Goal: Find specific page/section: Find specific page/section

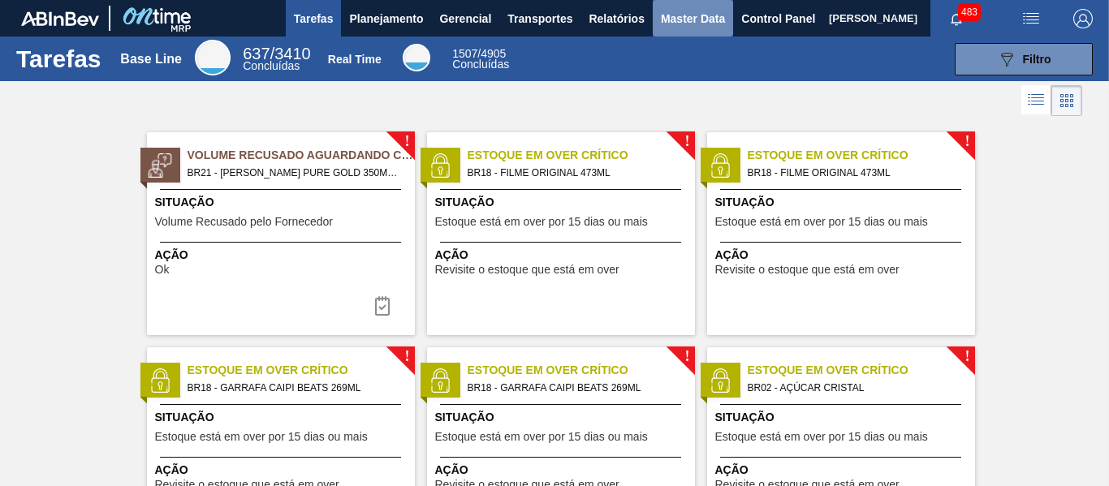
click at [700, 15] on span "Master Data" at bounding box center [693, 18] width 64 height 19
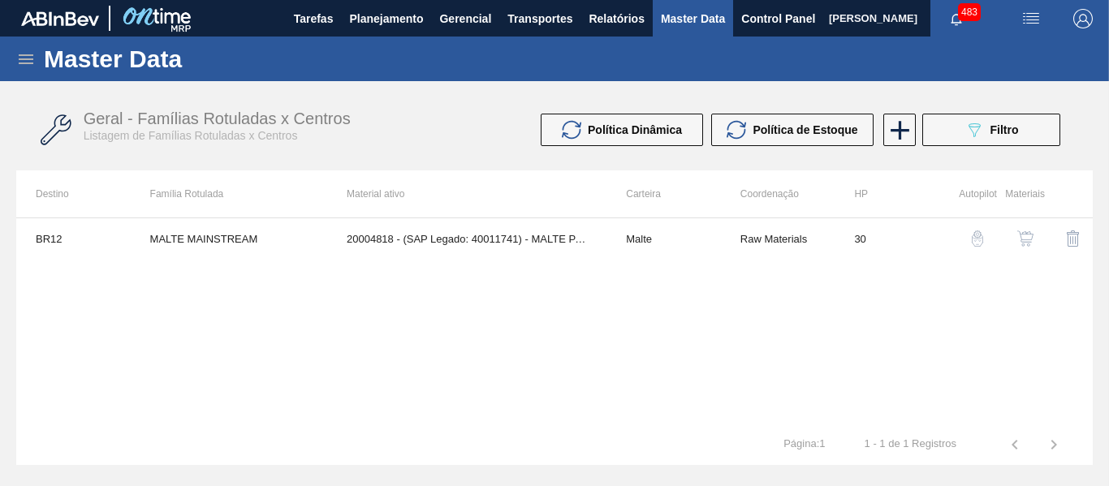
click at [21, 61] on icon at bounding box center [25, 59] width 19 height 19
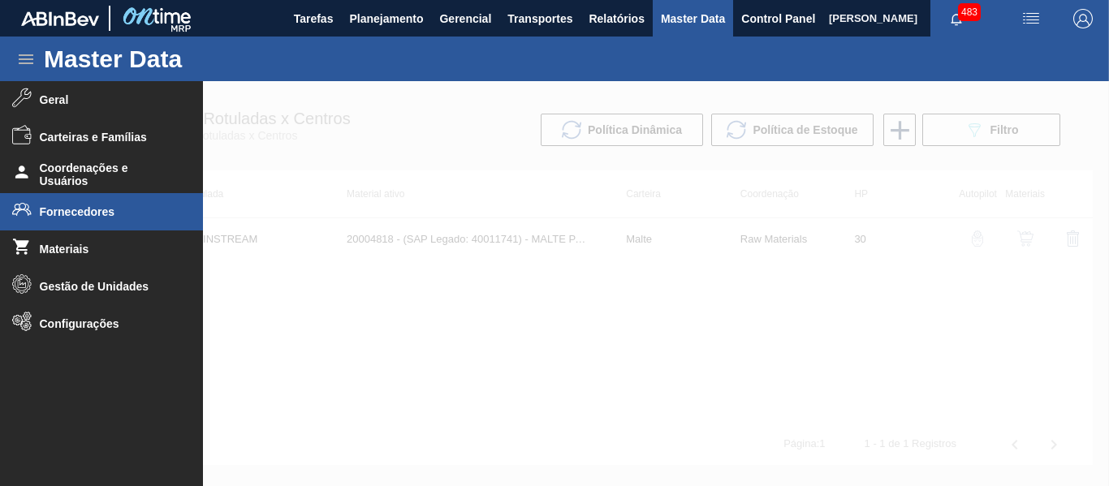
click at [113, 216] on span "Fornecedores" at bounding box center [107, 211] width 134 height 13
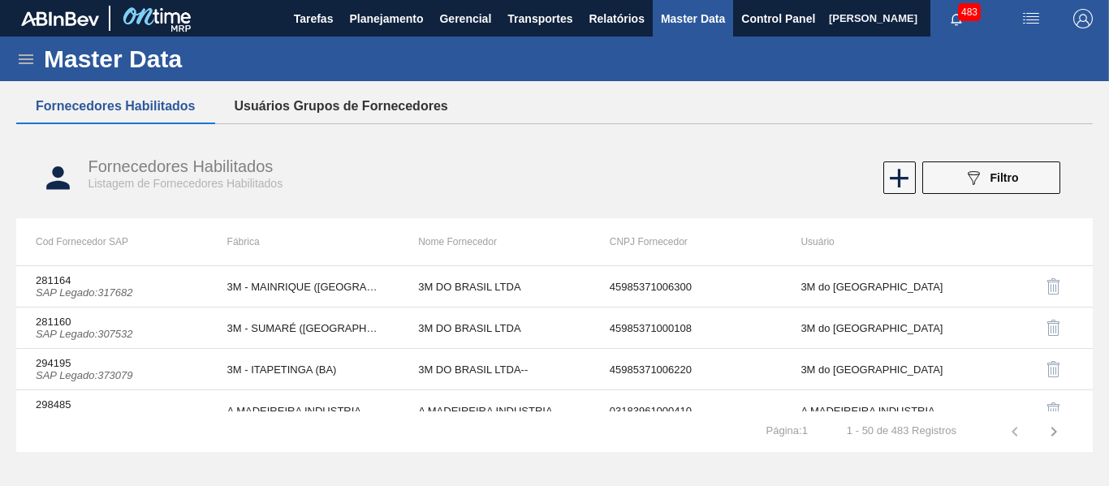
click at [364, 101] on button "Usuários Grupos de Fornecedores" at bounding box center [341, 106] width 252 height 34
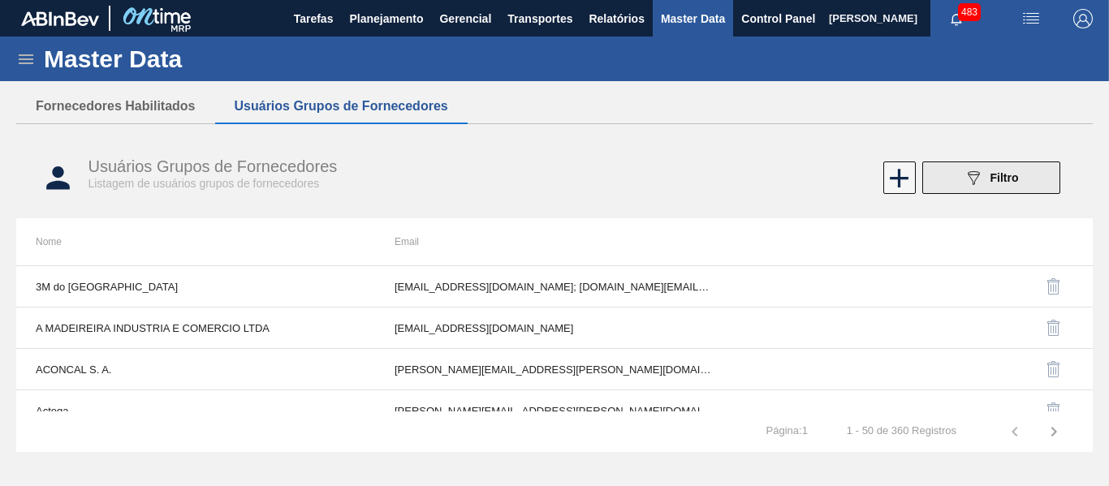
click at [991, 177] on span "Filtro" at bounding box center [1003, 177] width 28 height 13
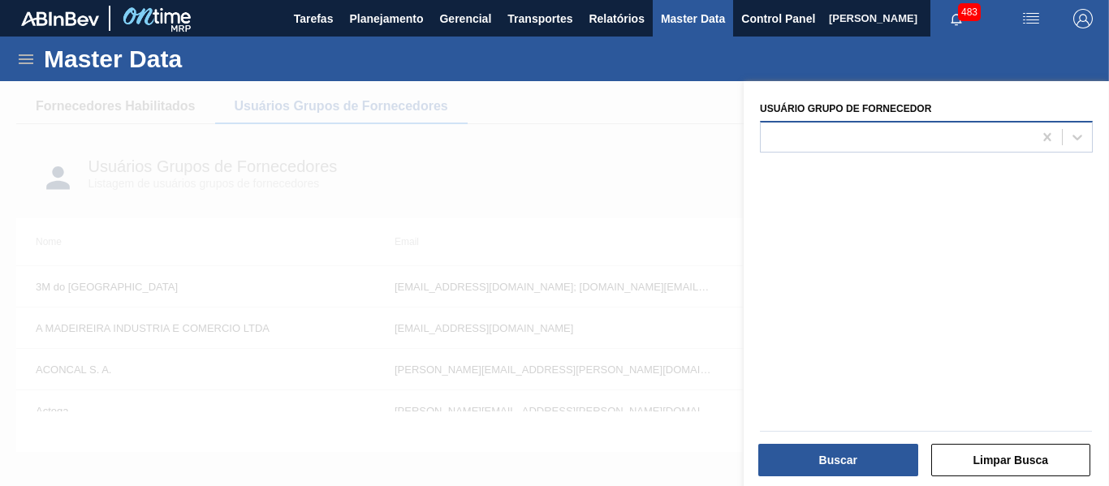
click at [933, 141] on div at bounding box center [896, 137] width 272 height 24
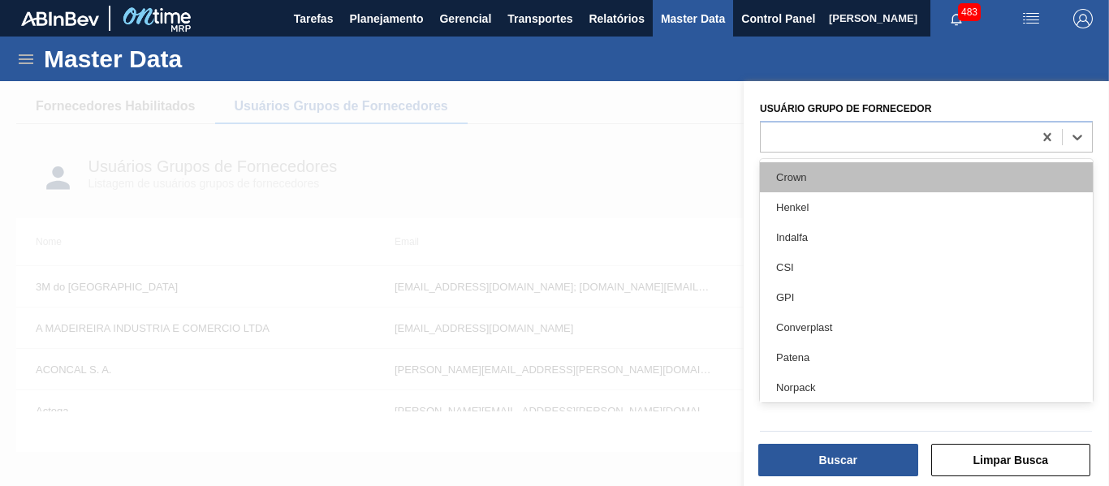
click at [856, 163] on div "Crown" at bounding box center [926, 177] width 333 height 30
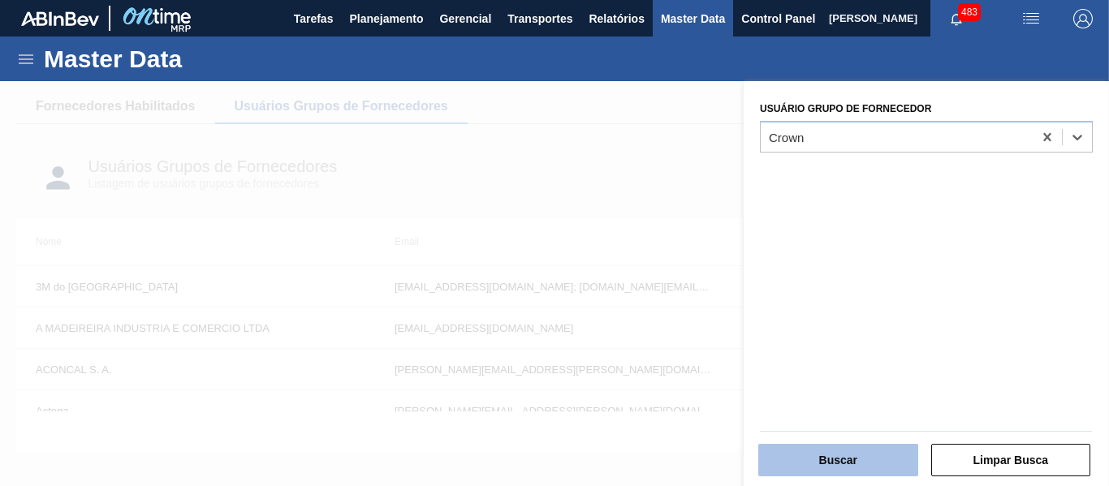
click at [863, 452] on button "Buscar" at bounding box center [838, 460] width 160 height 32
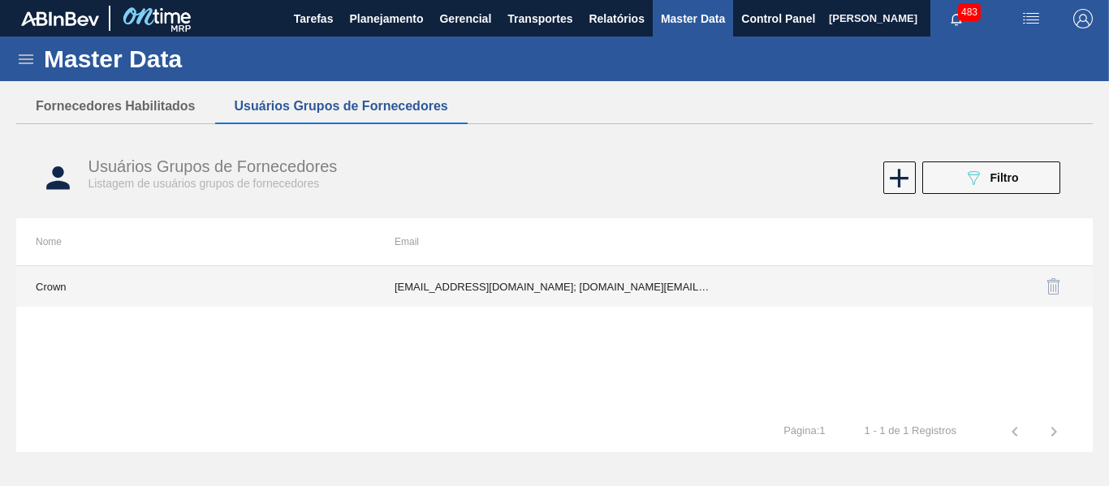
click at [597, 281] on td "[EMAIL_ADDRESS][DOMAIN_NAME]; [DOMAIN_NAME][EMAIL_ADDRESS][DOMAIN_NAME]; [DOMAI…" at bounding box center [554, 286] width 359 height 41
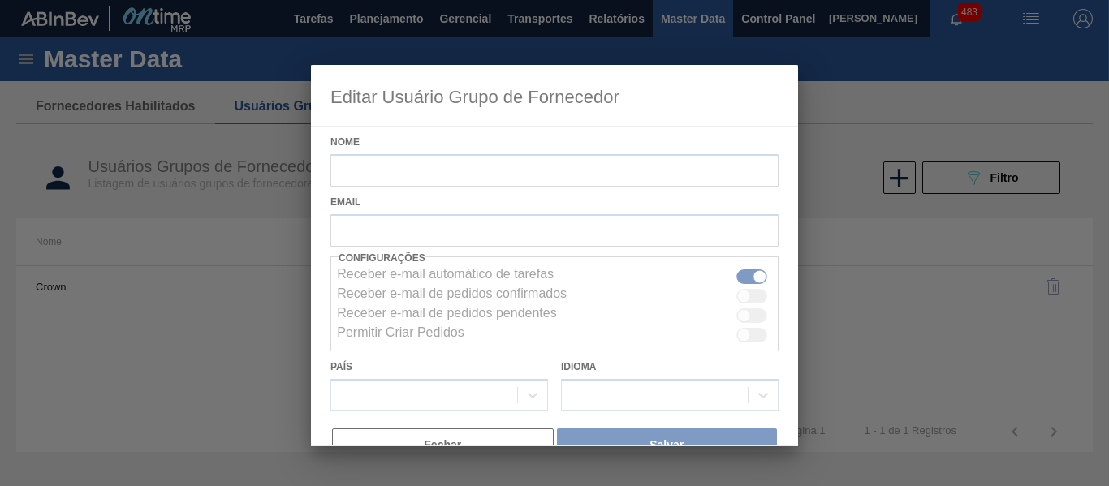
type input "Crown"
checkbox input "true"
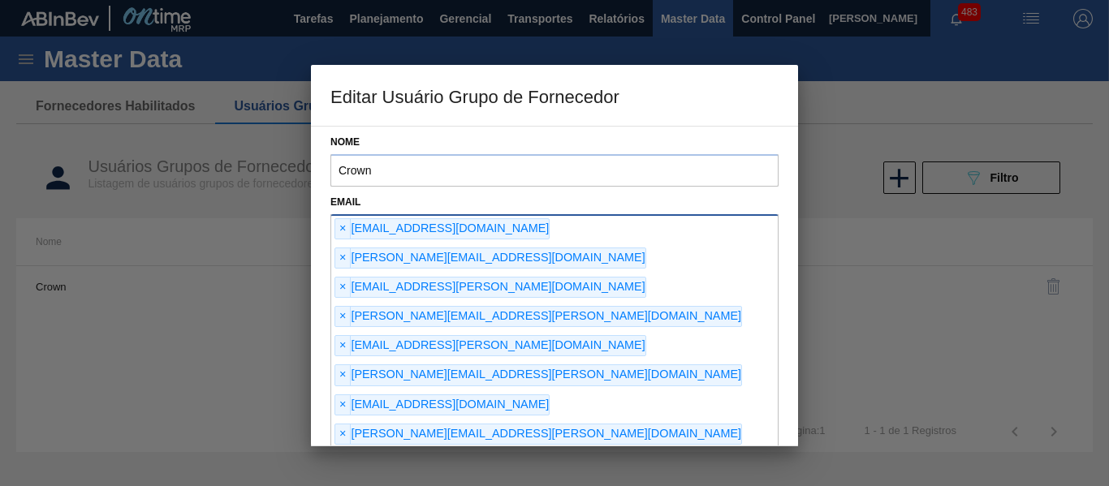
type input "m"
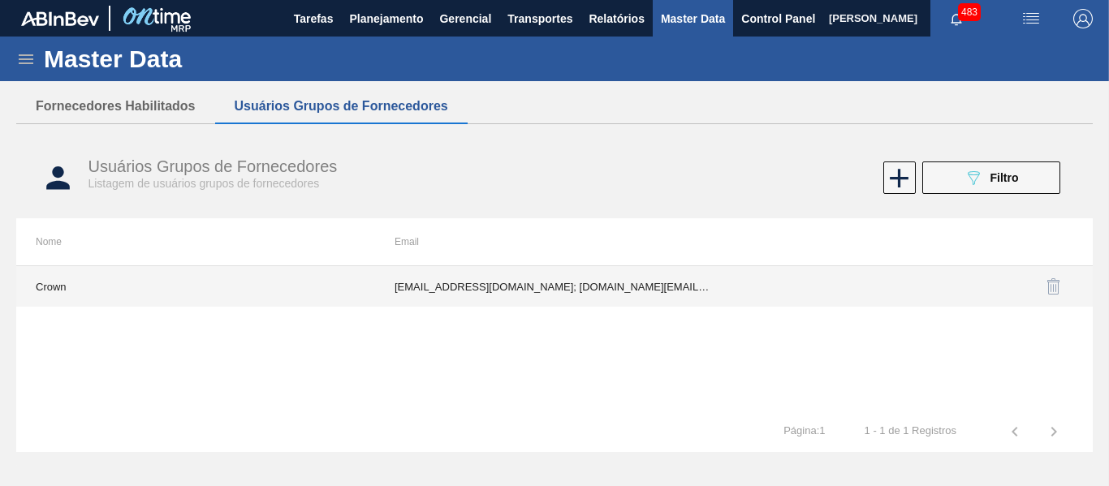
click at [608, 297] on td "[EMAIL_ADDRESS][DOMAIN_NAME]; [DOMAIN_NAME][EMAIL_ADDRESS][DOMAIN_NAME]; [DOMAI…" at bounding box center [554, 286] width 359 height 41
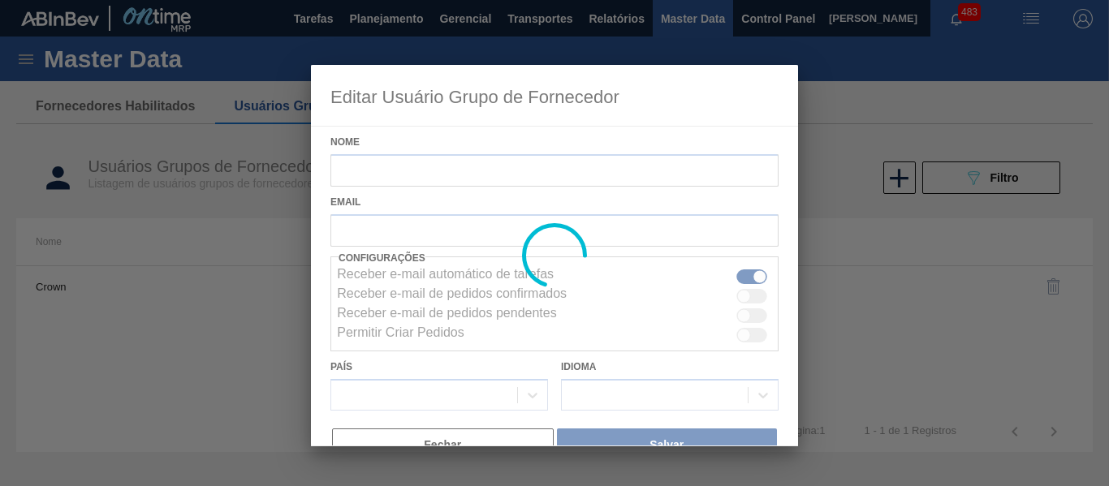
type input "Crown"
checkbox input "true"
